Goal: Information Seeking & Learning: Learn about a topic

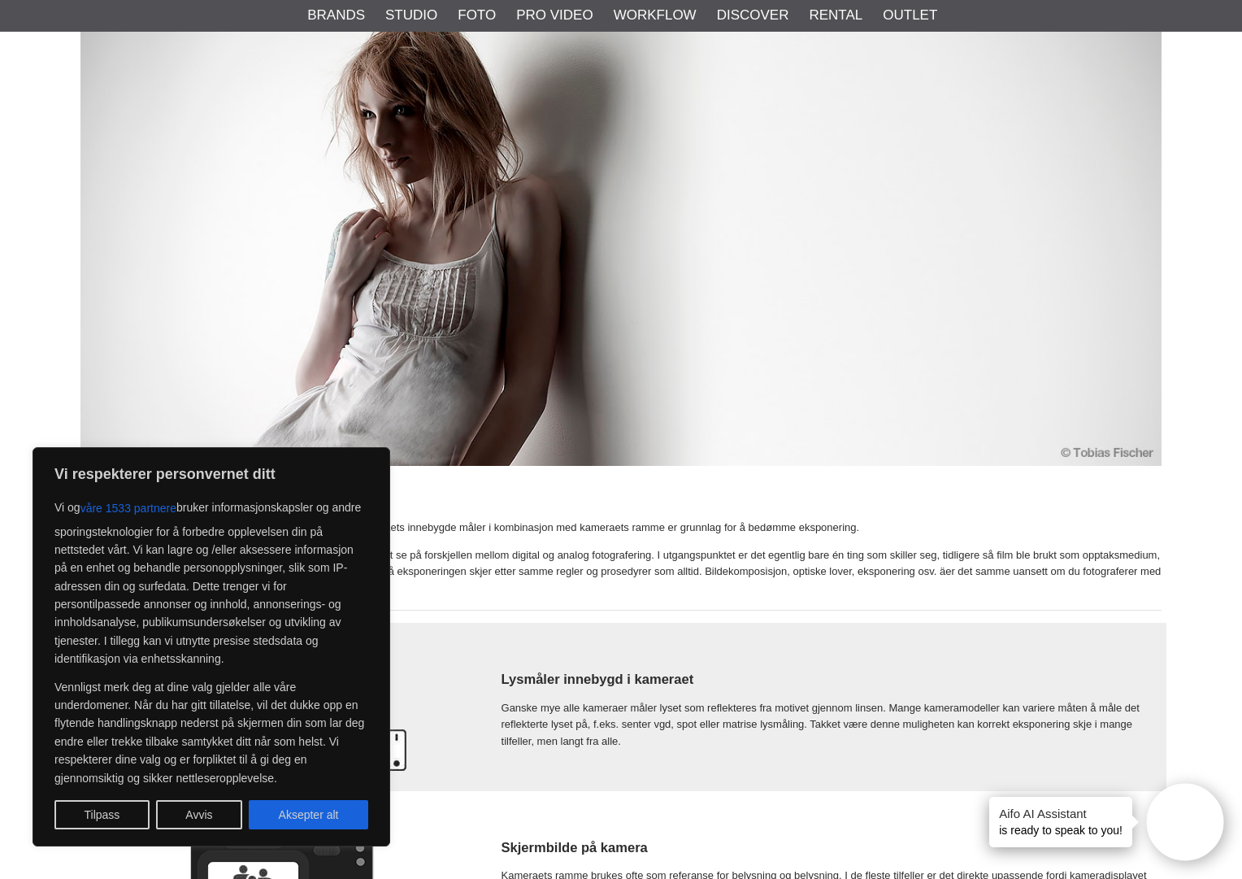
scroll to position [391, 0]
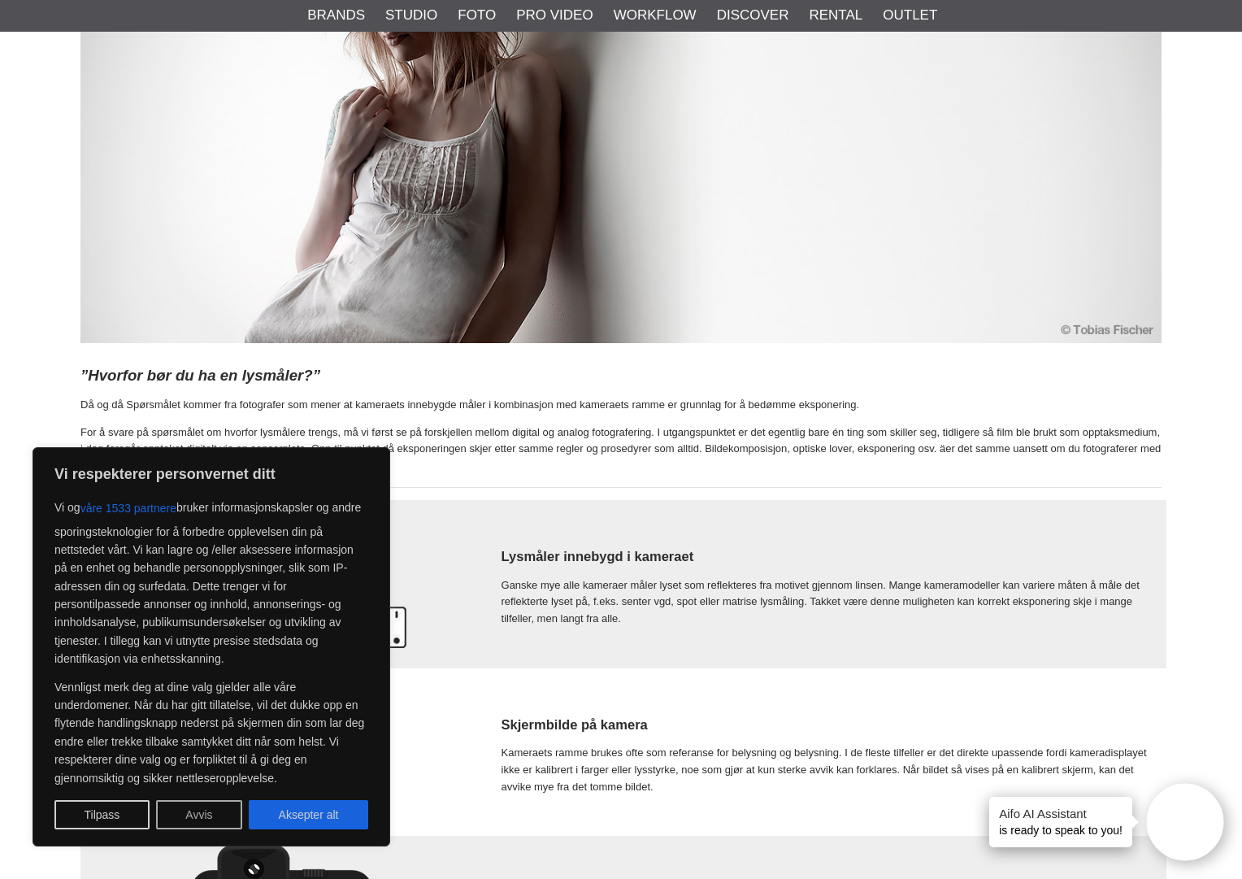
click at [195, 810] on button "Avvis" at bounding box center [199, 814] width 86 height 29
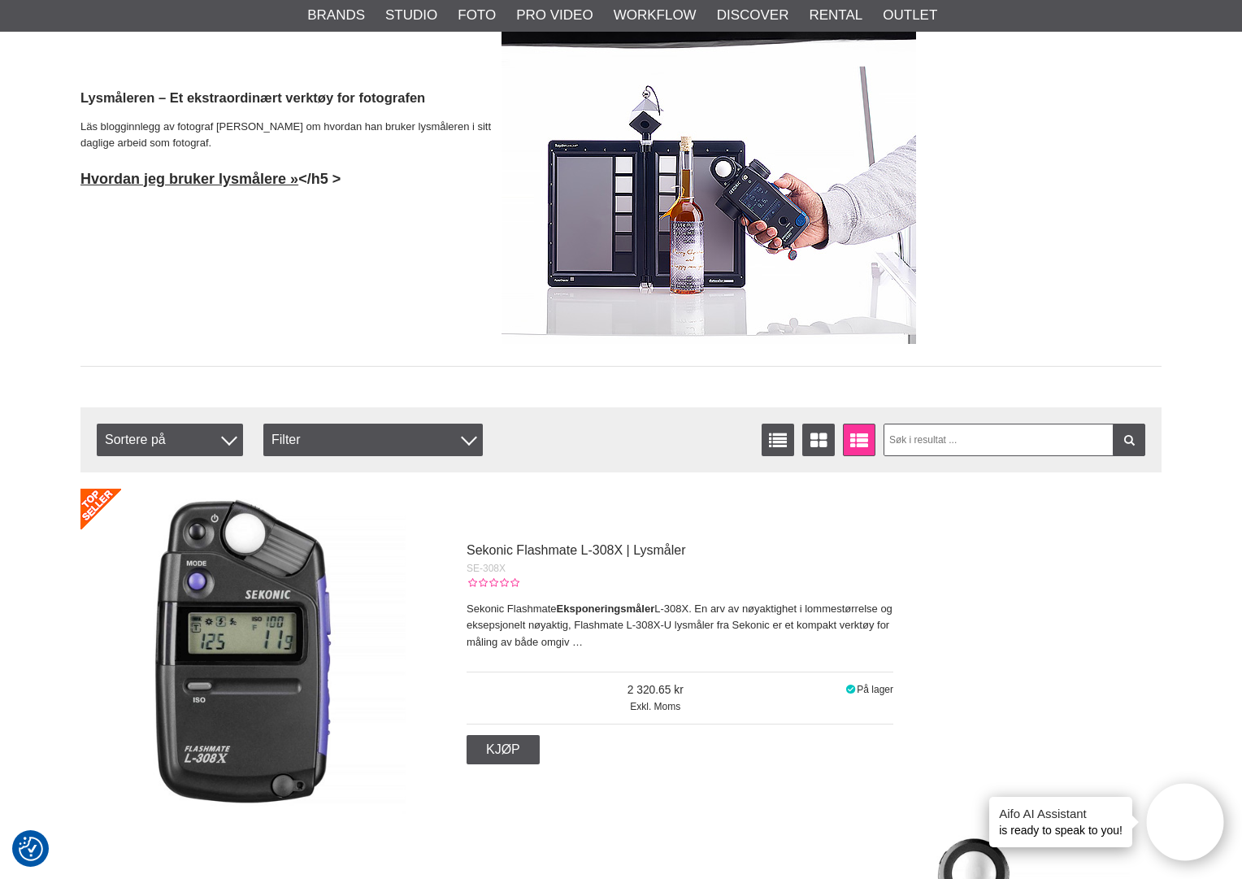
scroll to position [4102, 0]
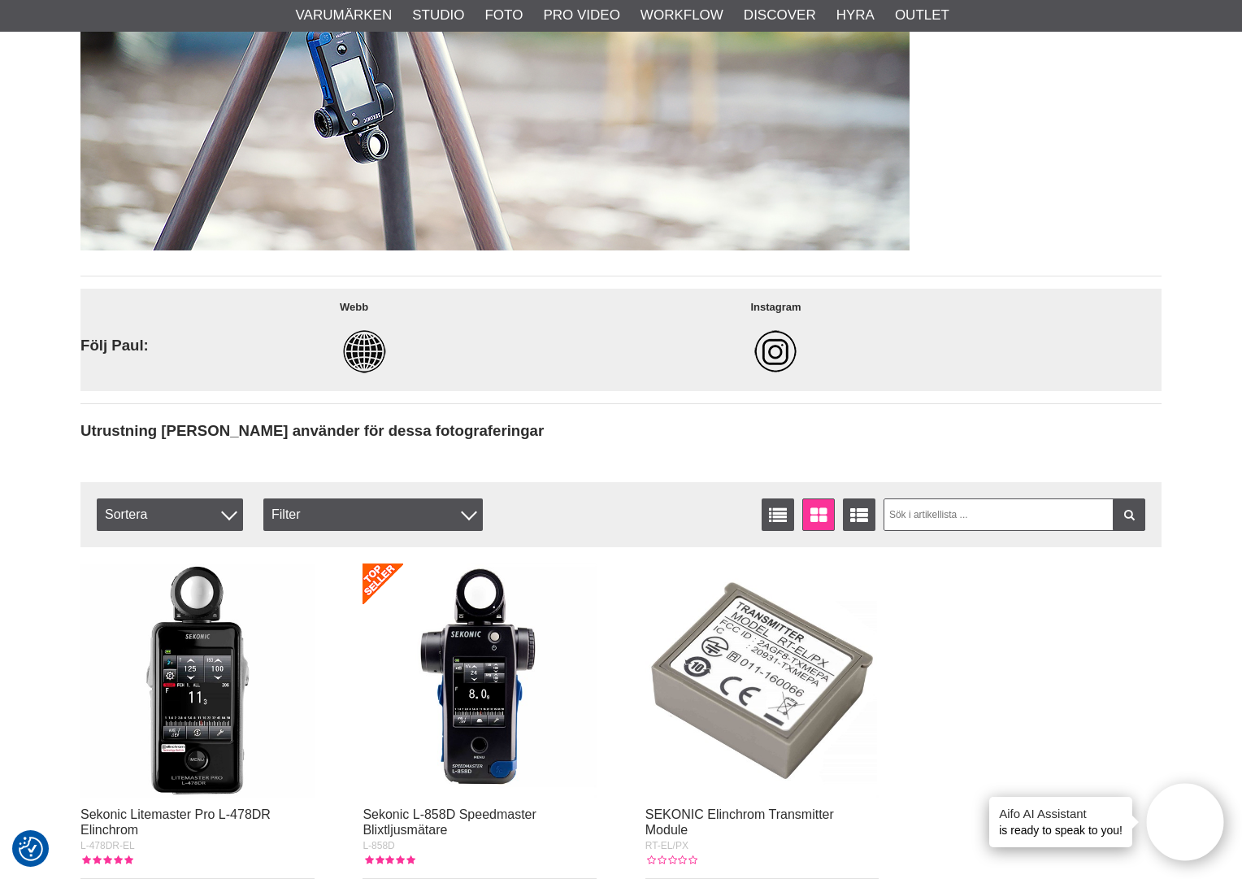
scroll to position [6481, 0]
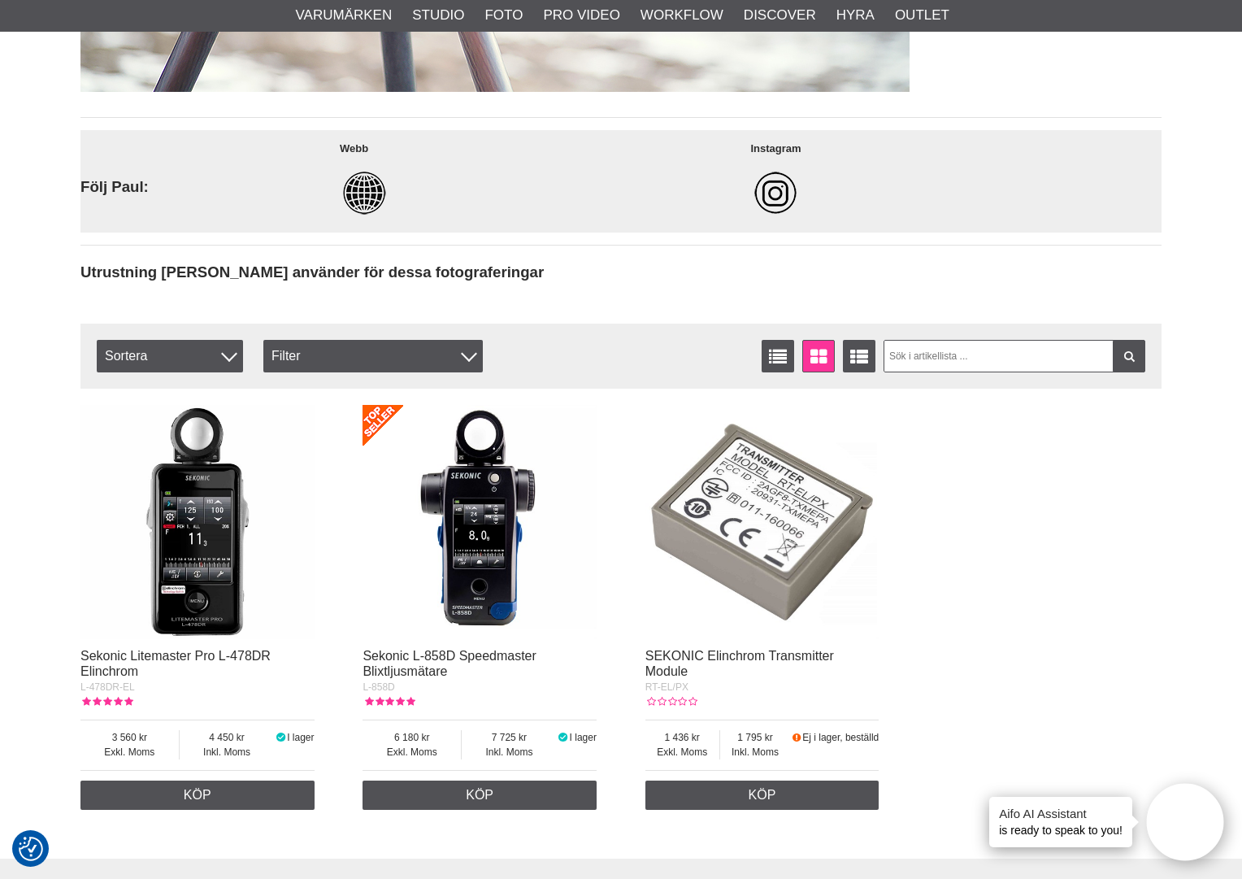
click at [183, 549] on img at bounding box center [197, 522] width 234 height 234
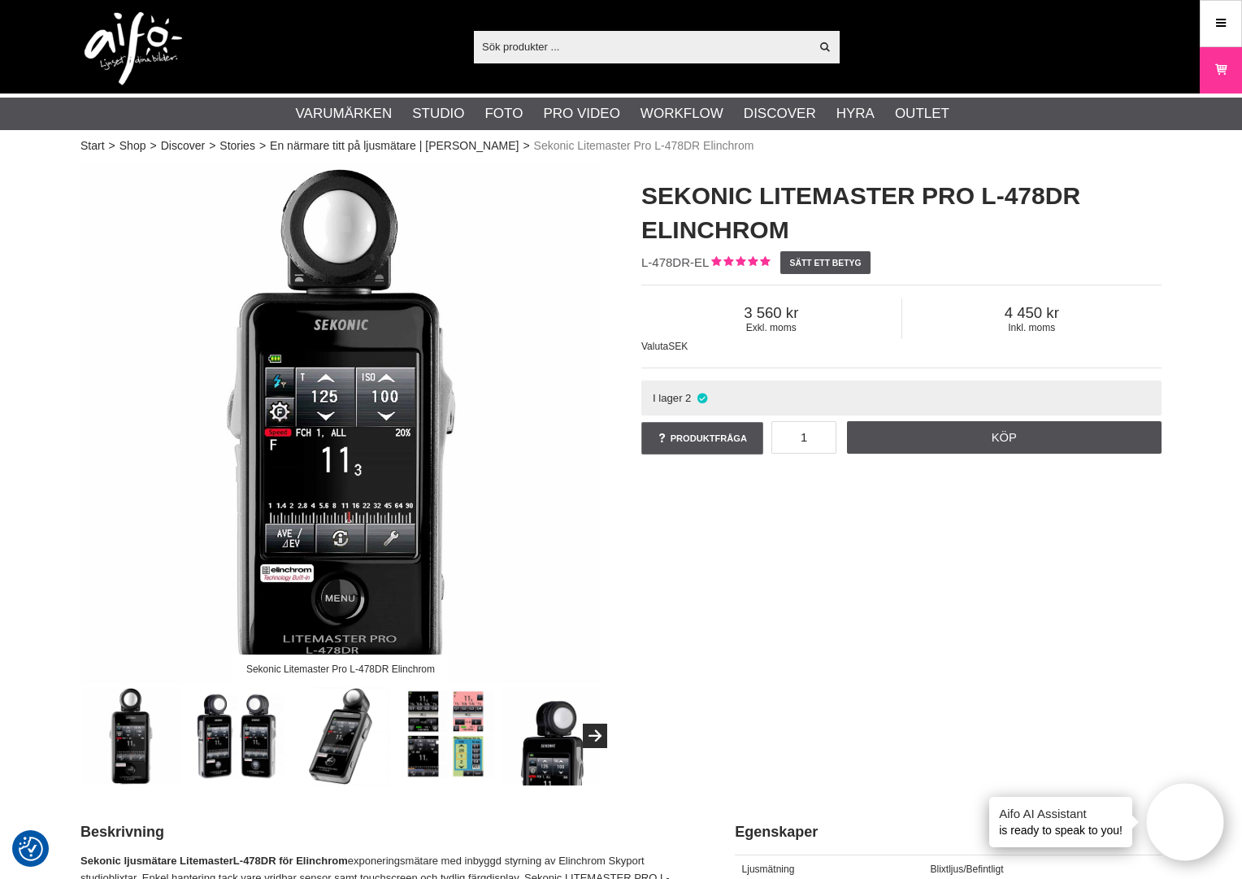
click at [434, 725] on img at bounding box center [446, 736] width 98 height 98
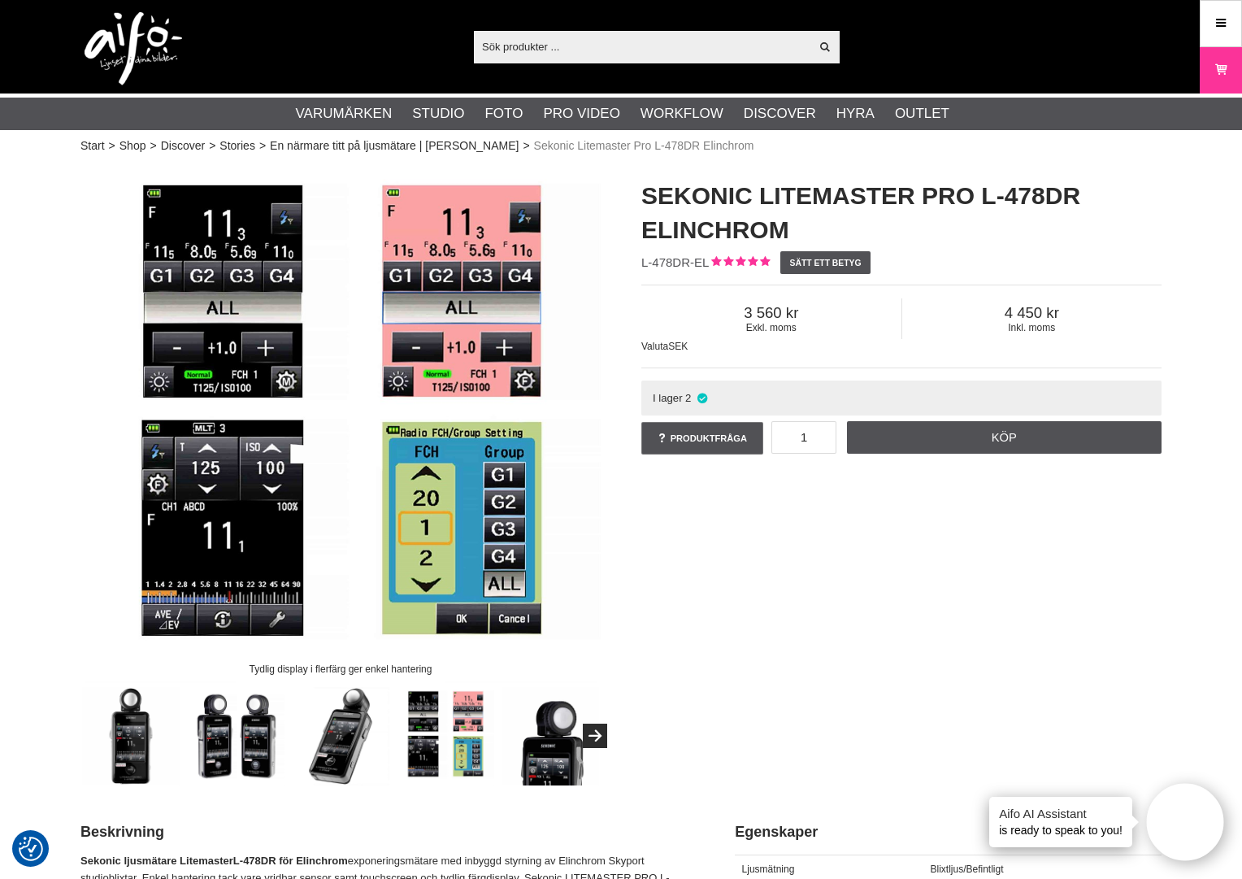
click at [466, 737] on img at bounding box center [446, 736] width 98 height 98
click at [542, 749] on img at bounding box center [550, 736] width 98 height 98
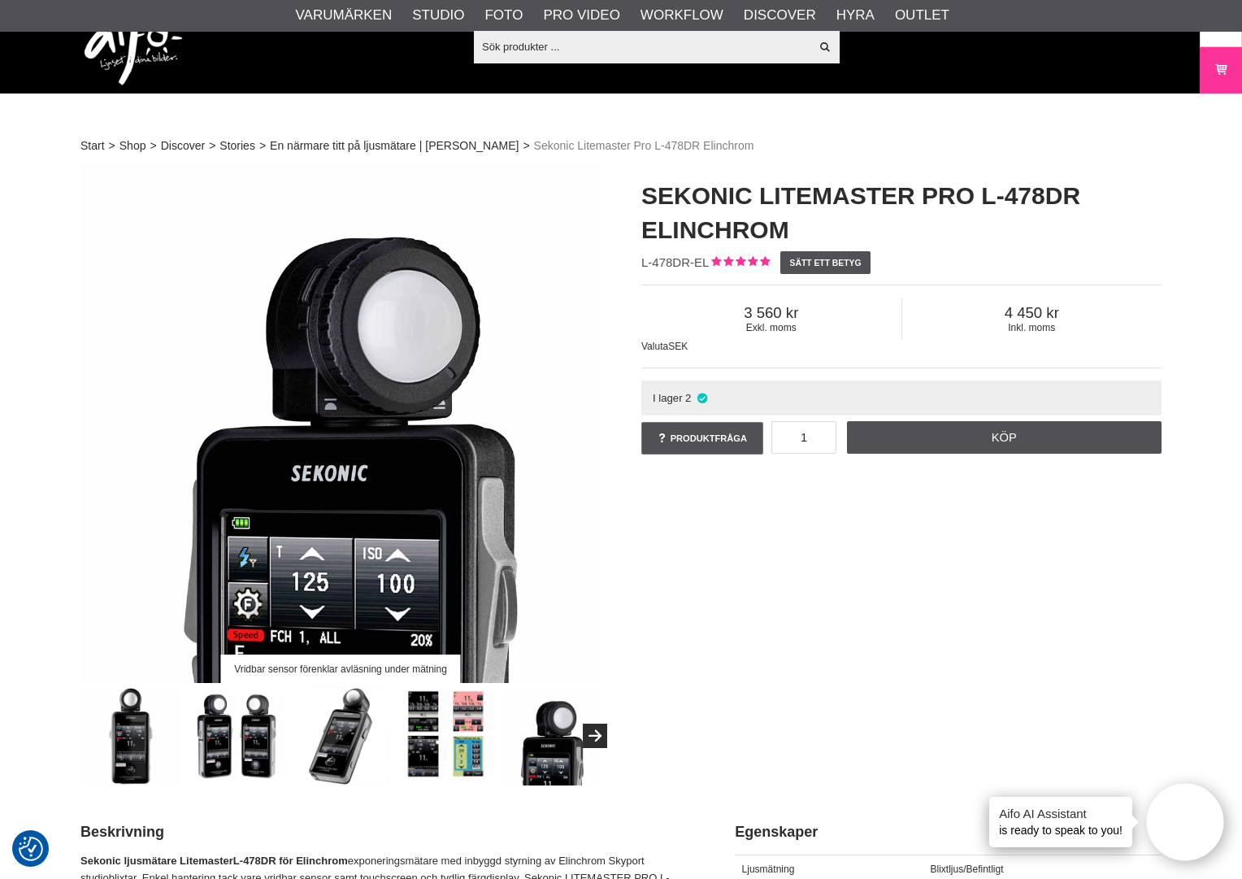
scroll to position [184, 0]
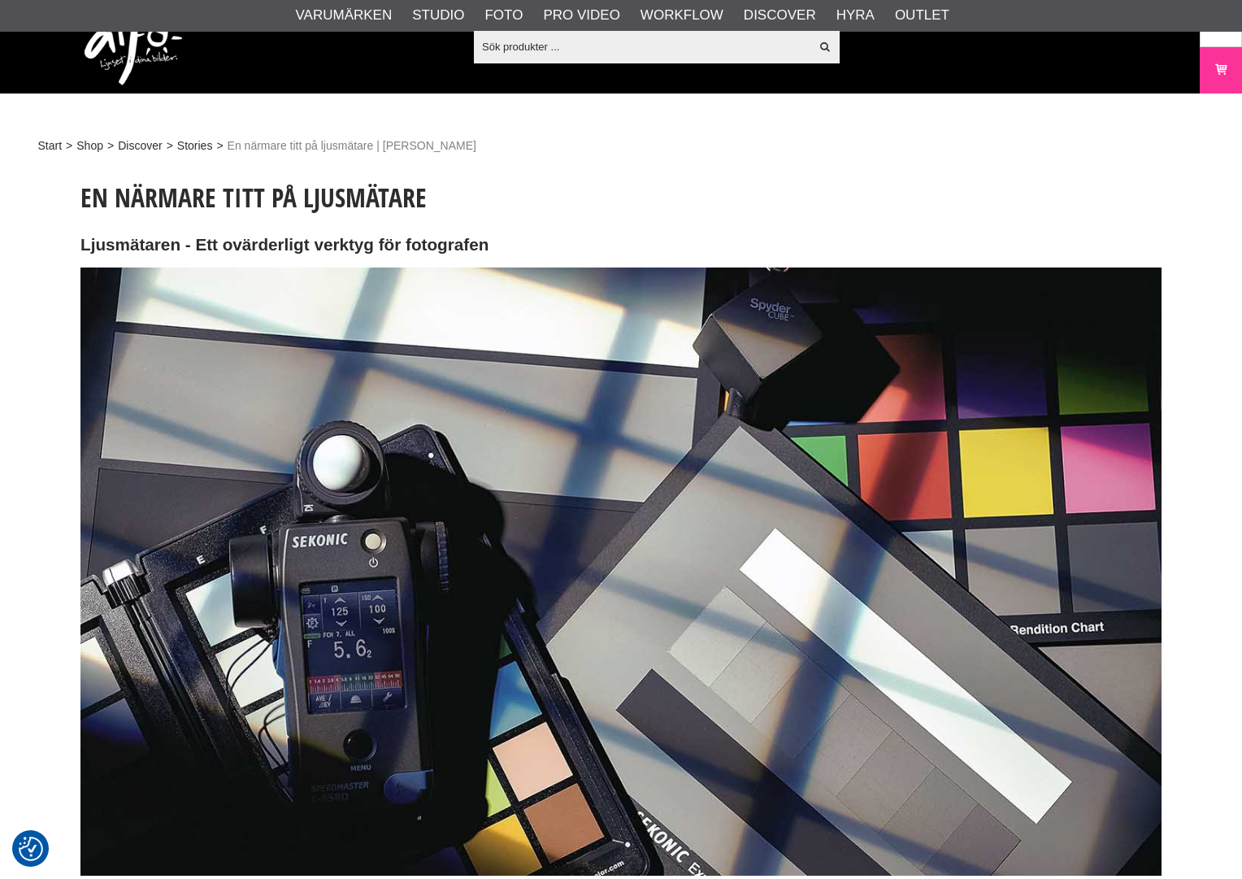
scroll to position [6481, 0]
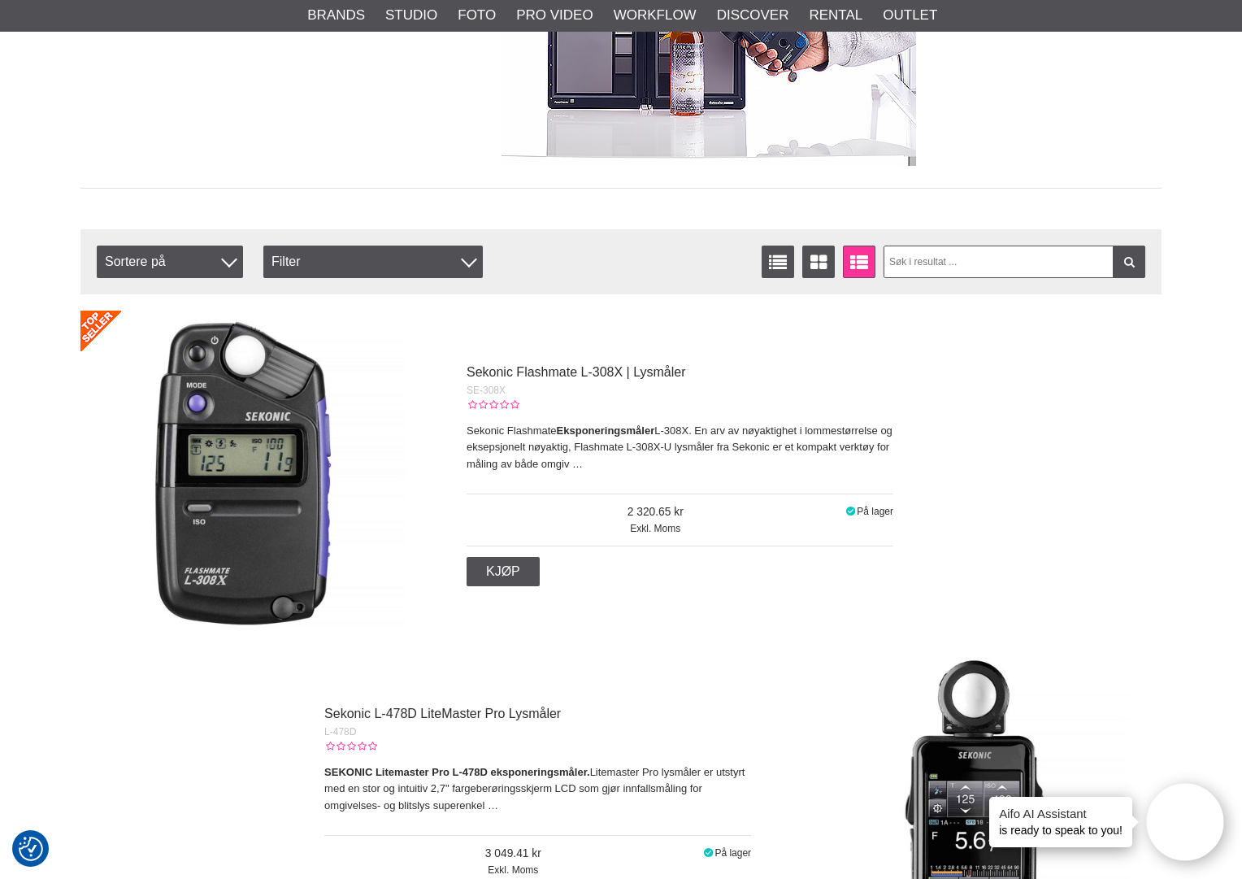
scroll to position [4385, 0]
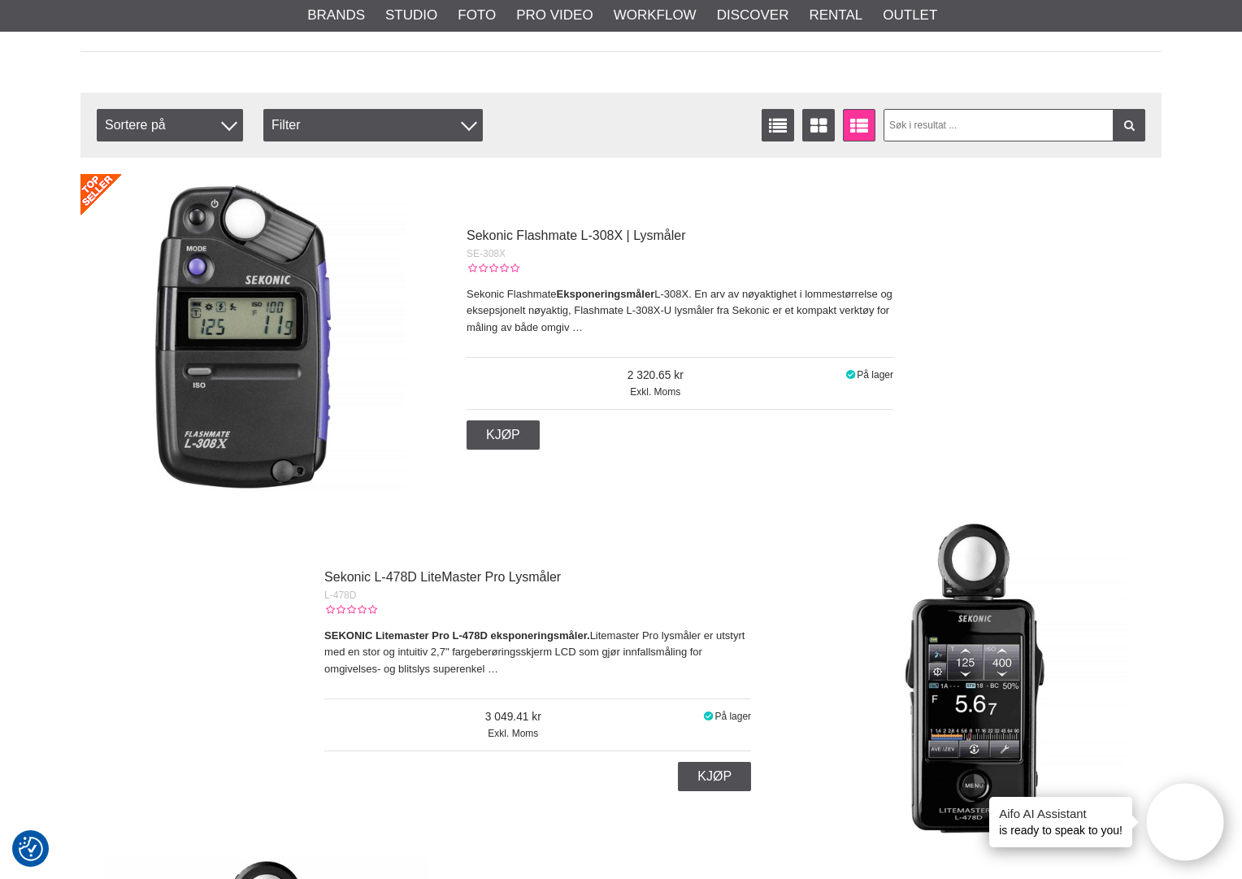
click at [292, 427] on img at bounding box center [242, 336] width 325 height 325
